Goal: Find specific page/section: Find specific page/section

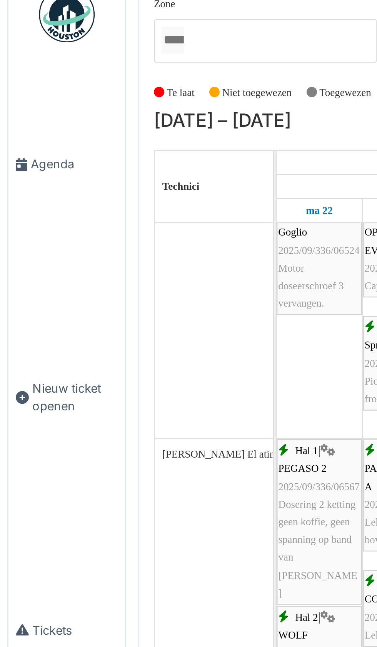
click at [23, 85] on span "Agenda" at bounding box center [31, 81] width 36 height 7
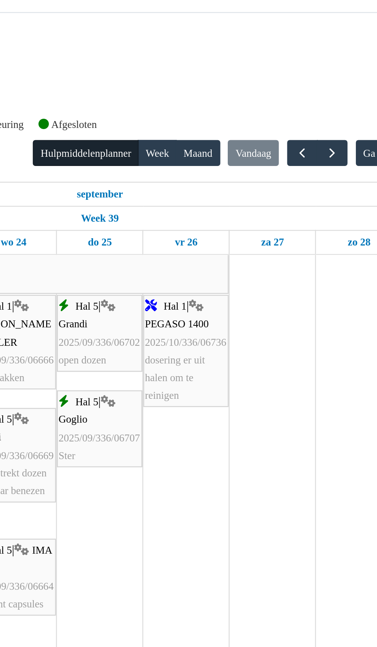
scroll to position [282, 0]
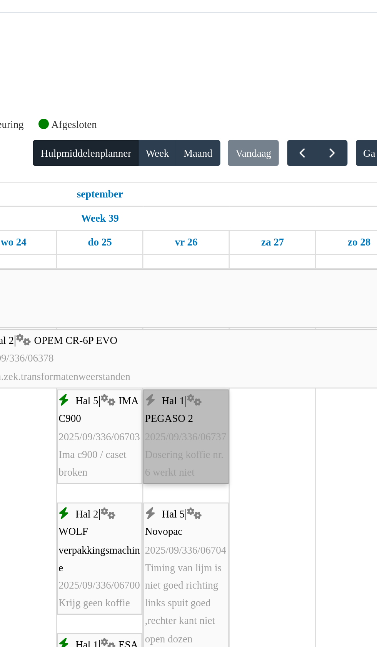
click at [279, 189] on link "Hal 1 | PEGASO 2 2025/09/336/06737 Dosering koffie nr. 6 werkt niet" at bounding box center [275, 180] width 35 height 39
